Goal: Information Seeking & Learning: Learn about a topic

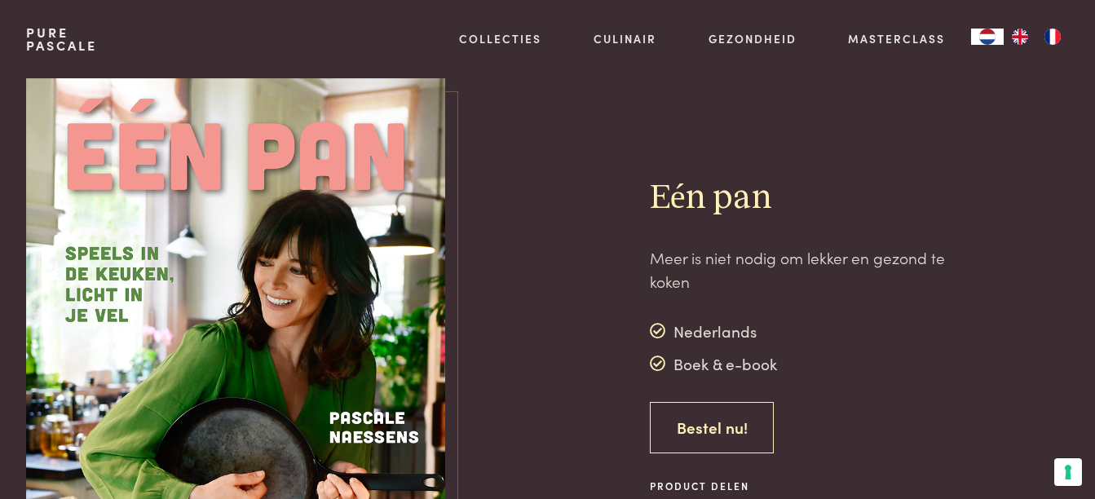
click at [662, 426] on link "Bestel nu!" at bounding box center [712, 427] width 125 height 51
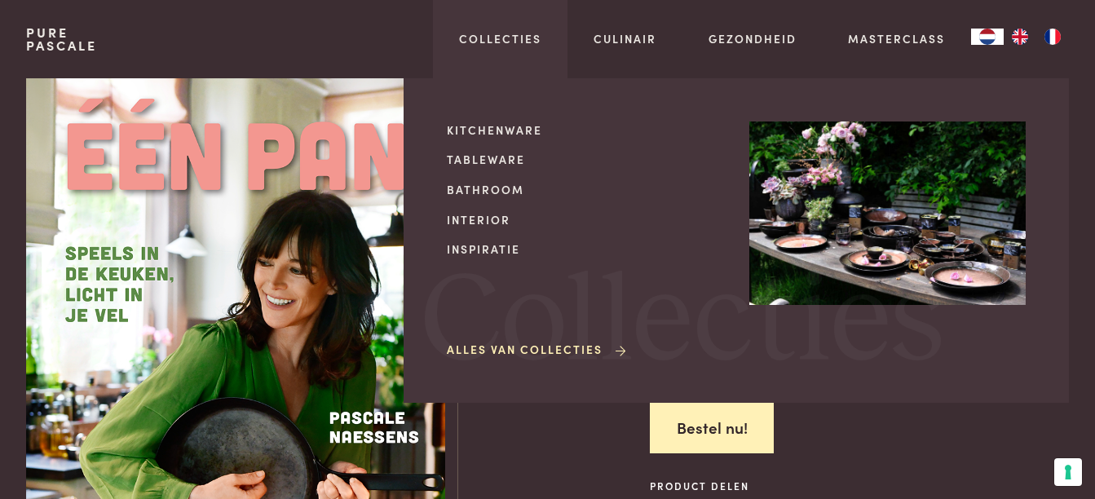
click at [514, 349] on link "Alles van Collecties" at bounding box center [538, 349] width 182 height 17
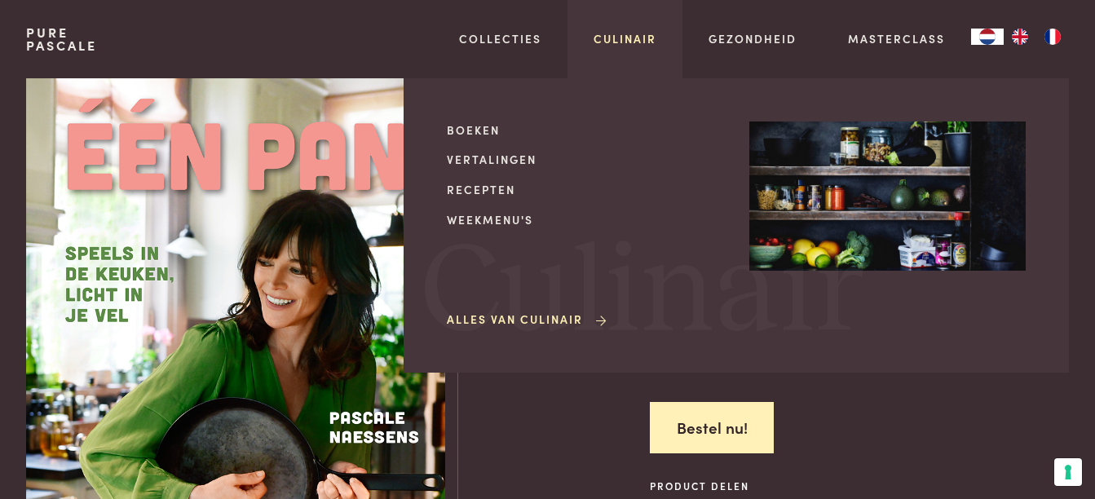
click at [627, 33] on link "Culinair" at bounding box center [624, 38] width 63 height 17
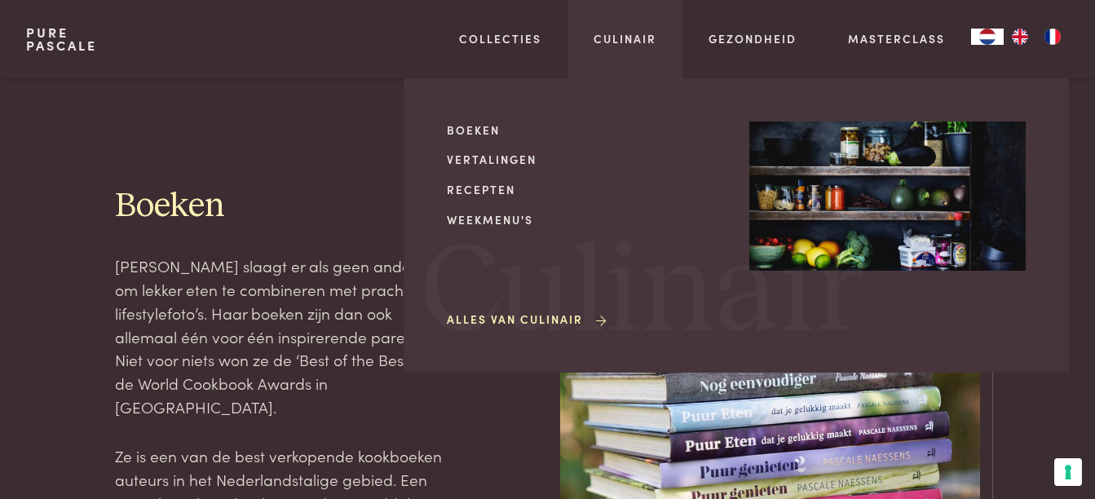
scroll to position [489, 0]
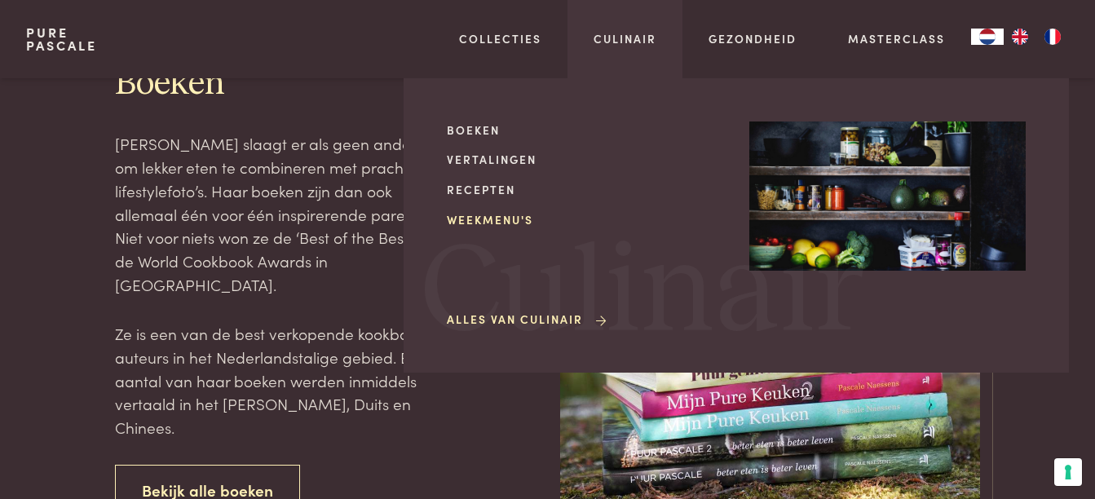
click at [471, 218] on link "Weekmenu's" at bounding box center [585, 219] width 276 height 17
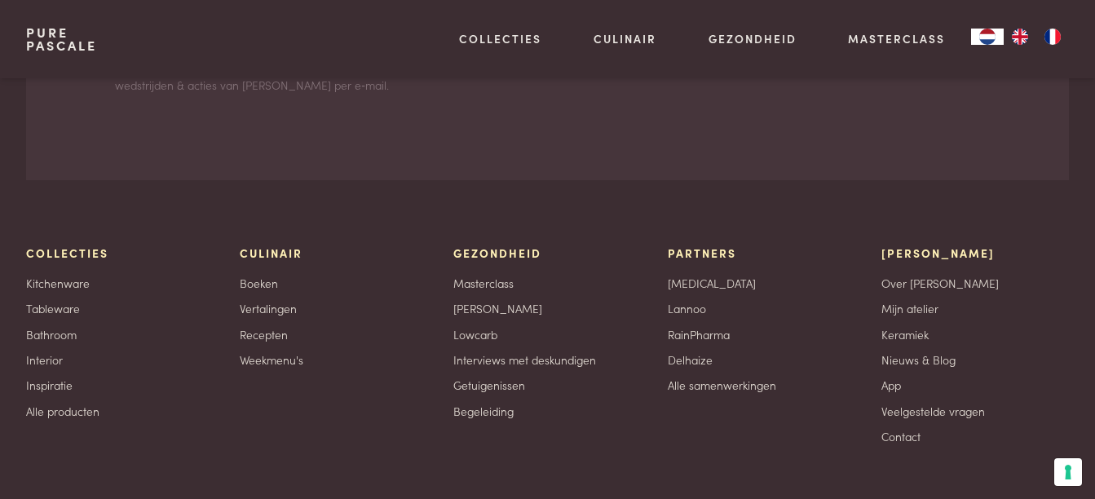
scroll to position [5383, 0]
